Goal: Information Seeking & Learning: Find specific fact

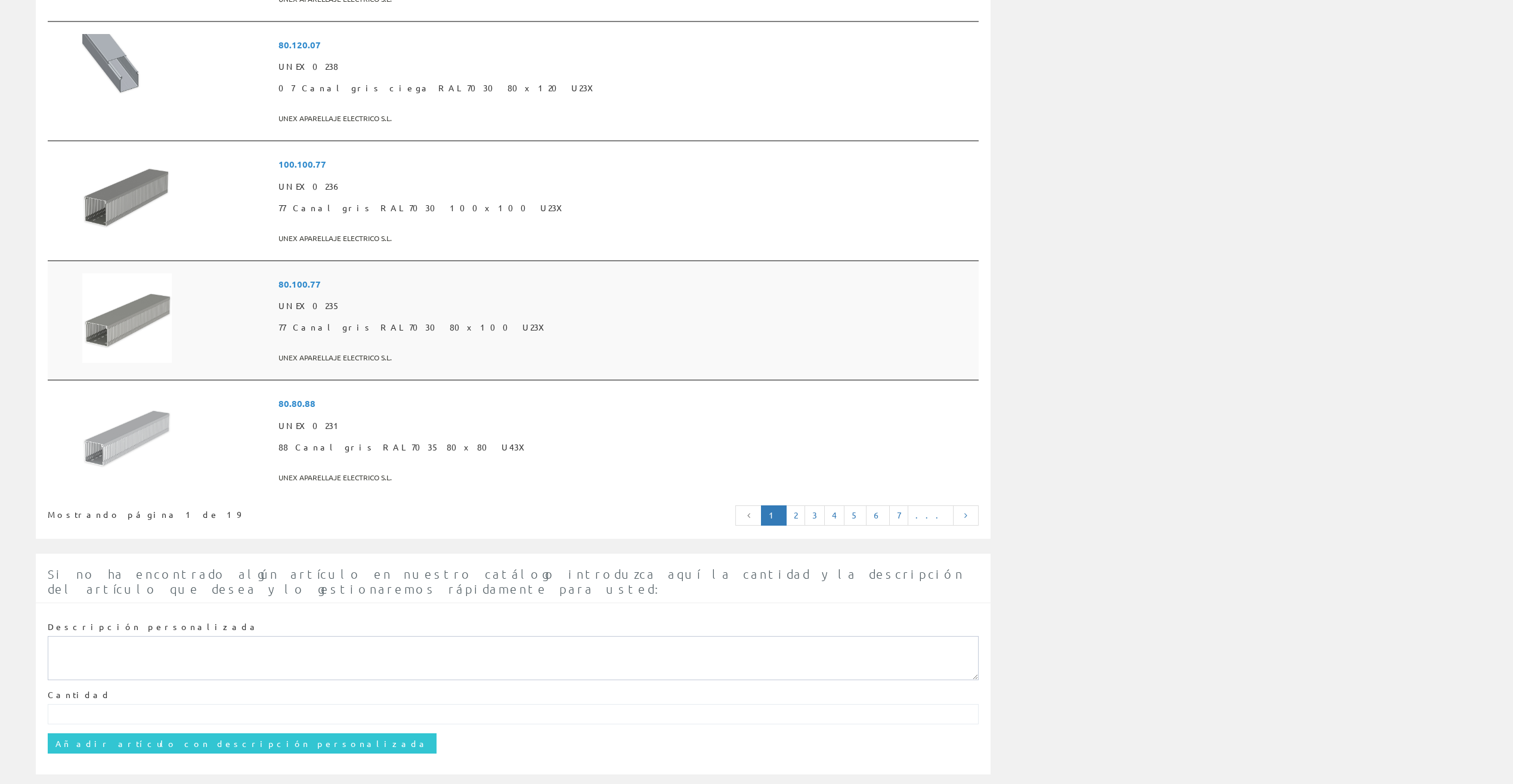
scroll to position [2776, 0]
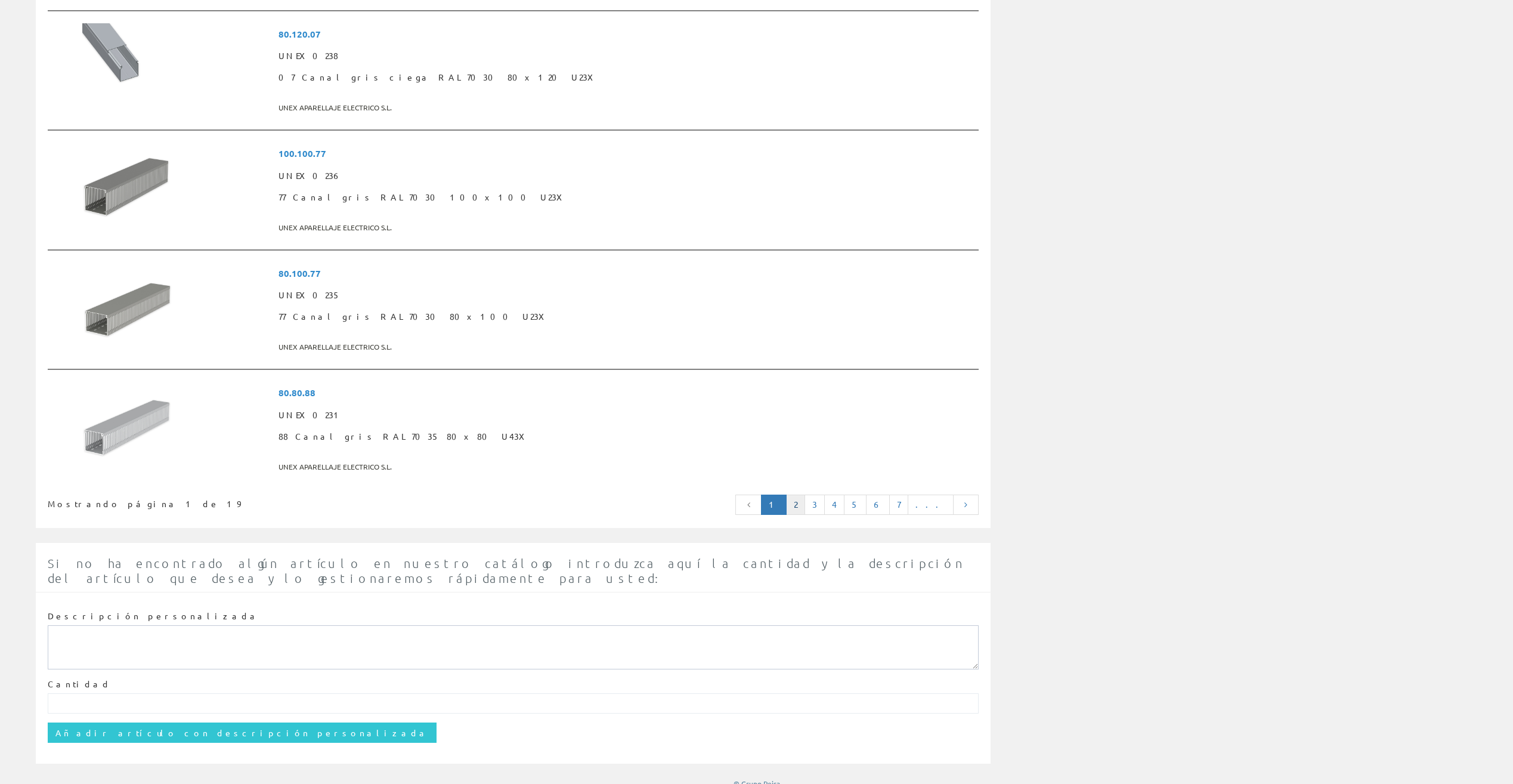
click at [805, 502] on link "2" at bounding box center [796, 504] width 19 height 20
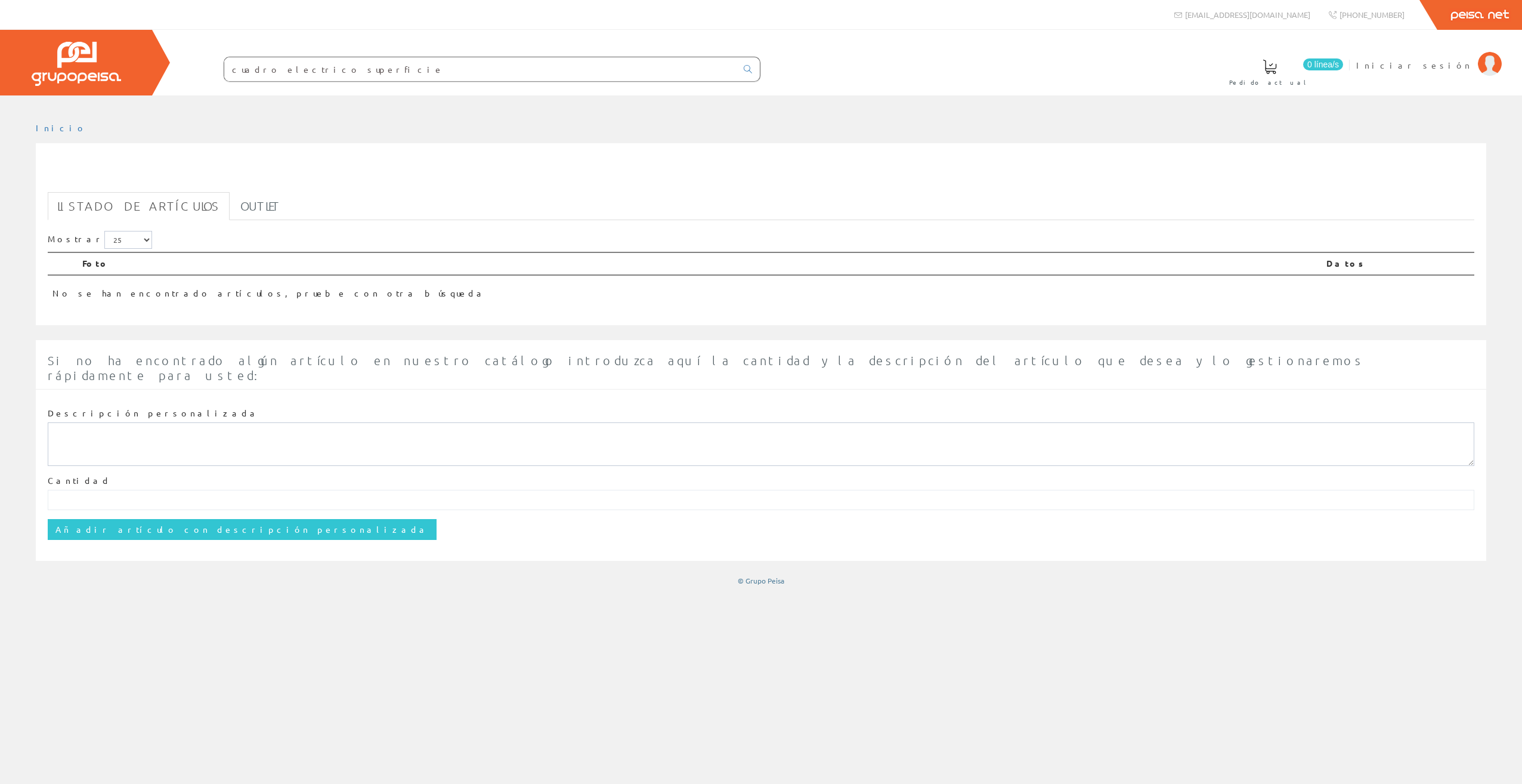
click at [353, 63] on input "cuadro electrico superficie" at bounding box center [480, 69] width 513 height 24
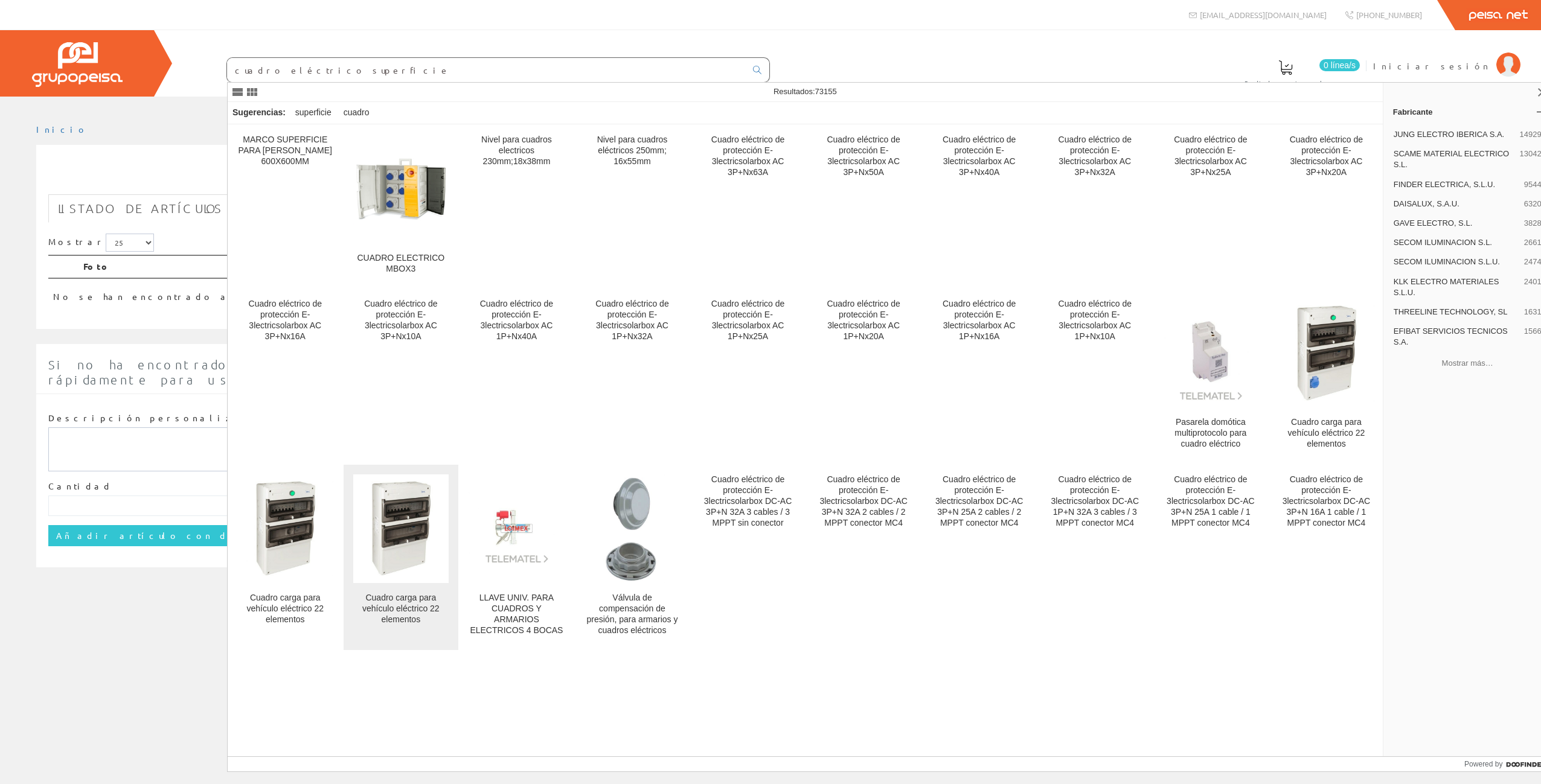
type input "cuadro eléctrico superficie"
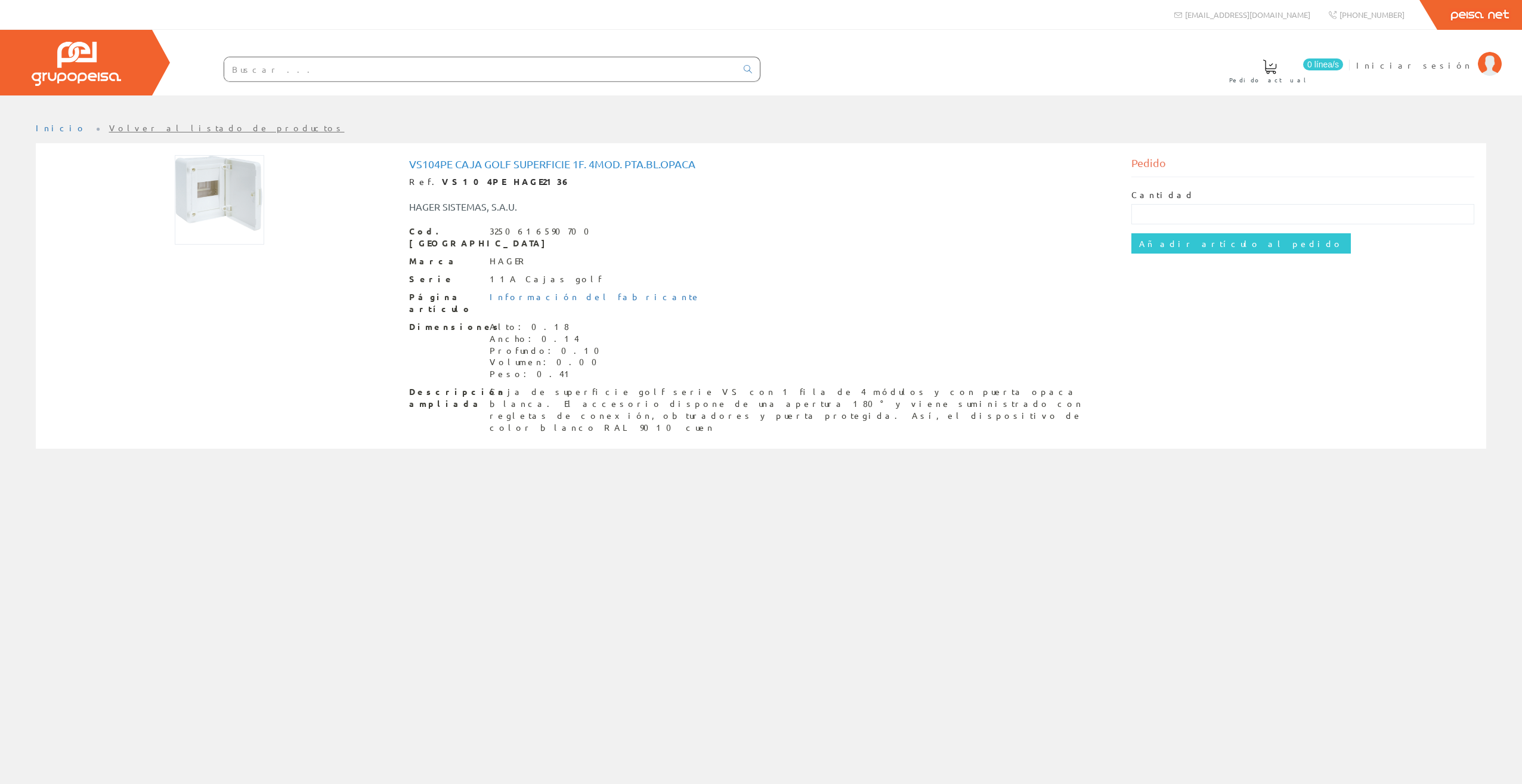
click at [210, 202] on img at bounding box center [219, 200] width 90 height 90
drag, startPoint x: 409, startPoint y: 166, endPoint x: 453, endPoint y: 164, distance: 44.0
click at [453, 164] on h1 "Vs104pe Caja Golf Superficie 1f. 4mod. Pta.bl.opaca" at bounding box center [762, 164] width 705 height 12
copy h1 "Vs104pe"
drag, startPoint x: 409, startPoint y: 162, endPoint x: 450, endPoint y: 168, distance: 41.4
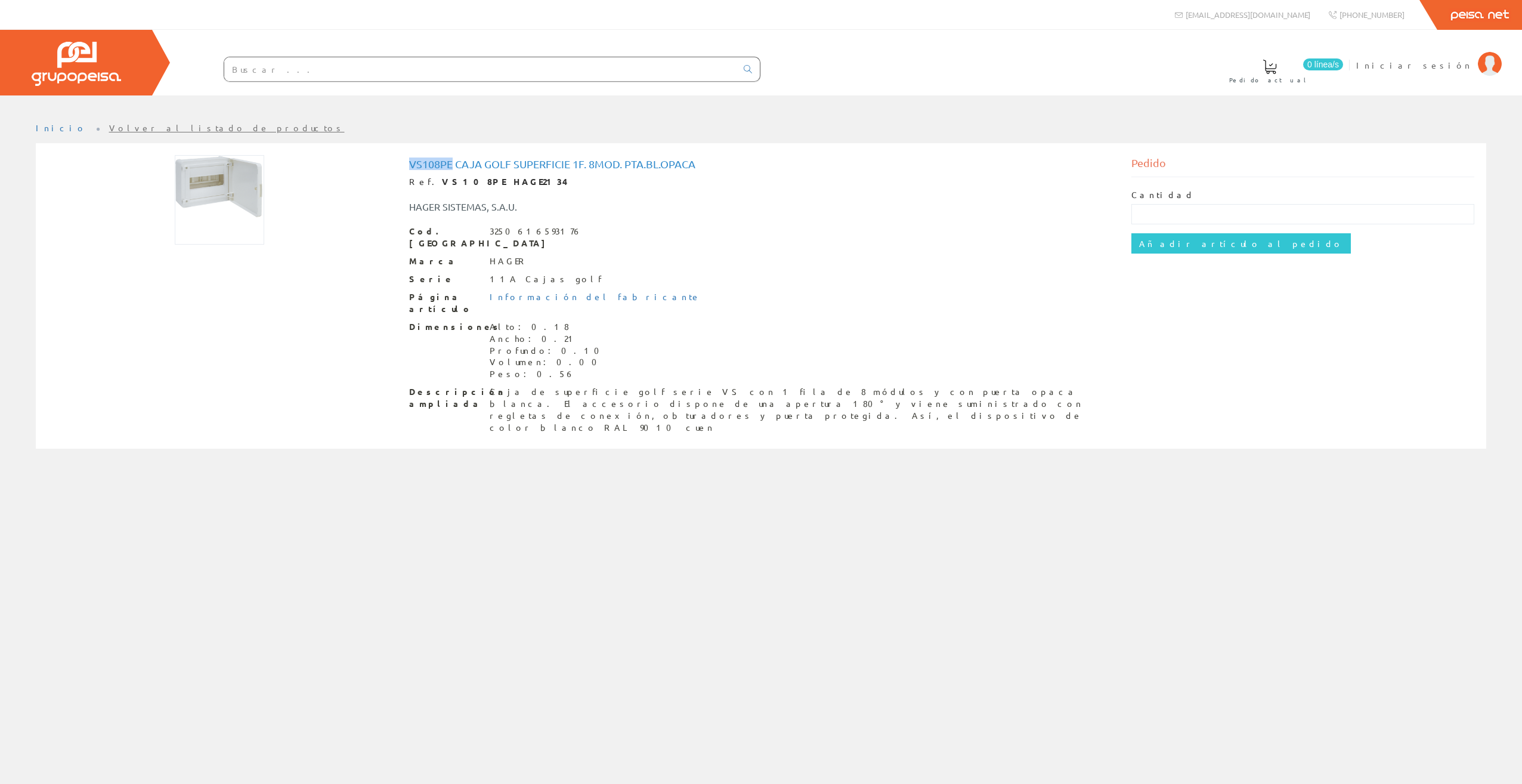
click at [450, 168] on h1 "Vs108pe Caja Golf Superficie 1f. 8mod. Pta.bl.opaca" at bounding box center [762, 164] width 705 height 12
copy h1 "Vs108pe"
click at [316, 70] on input "text" at bounding box center [480, 69] width 513 height 24
click at [582, 184] on div "Ref. VS108PE HAGE2134" at bounding box center [762, 182] width 705 height 12
drag, startPoint x: 408, startPoint y: 163, endPoint x: 452, endPoint y: 163, distance: 44.0
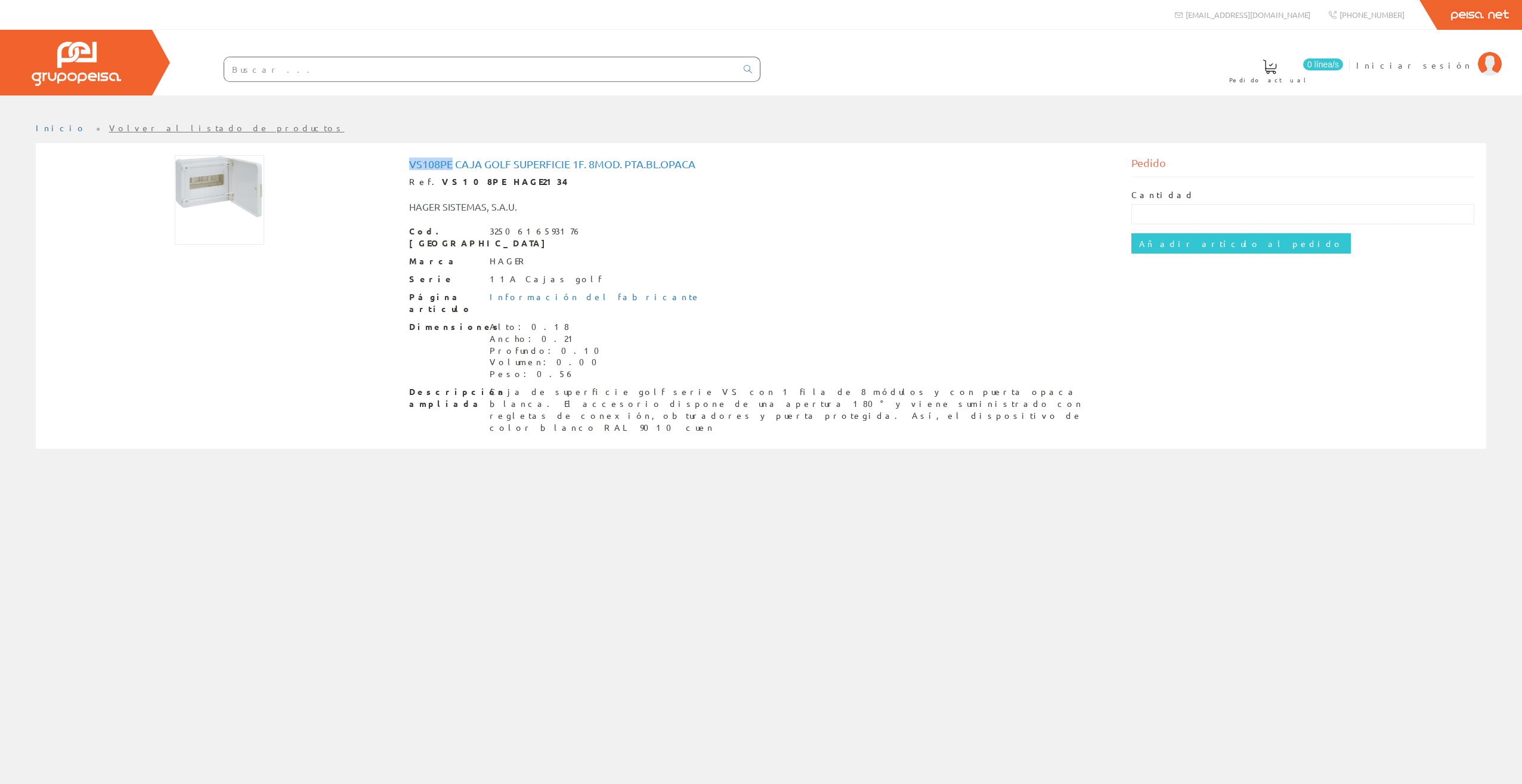
click at [452, 163] on div "Vs108pe Caja Golf Superficie 1f. 8mod. Pta.bl.opaca Ref. VS108PE HAGE2134 HAGER…" at bounding box center [761, 297] width 722 height 285
copy h1 "Vs108pe"
drag, startPoint x: 458, startPoint y: 164, endPoint x: 682, endPoint y: 174, distance: 224.2
click at [682, 174] on div "Vs108pe Caja Golf Superficie 1f. 8mod. Pta.bl.opaca Ref. VS108PE HAGE2134 HAGER…" at bounding box center [762, 295] width 705 height 275
click at [604, 455] on div "Inicio Volver al listado de productos" at bounding box center [761, 439] width 1522 height 688
